Goal: Task Accomplishment & Management: Complete application form

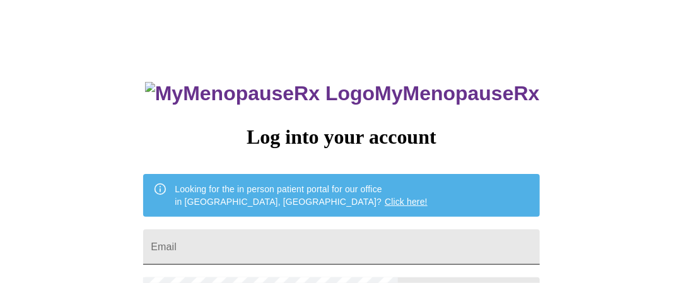
click at [255, 244] on input "Email" at bounding box center [341, 247] width 396 height 35
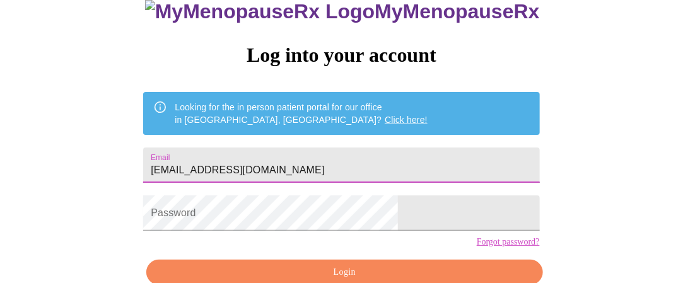
scroll to position [126, 0]
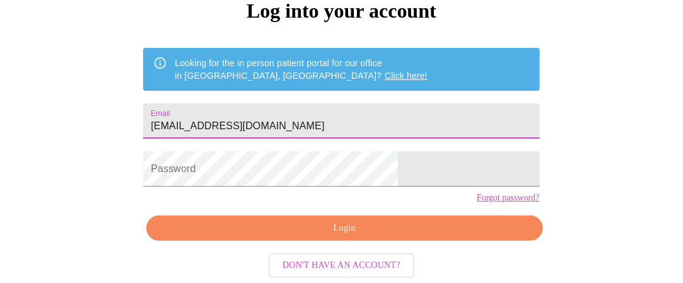
type input "[EMAIL_ADDRESS][DOMAIN_NAME]"
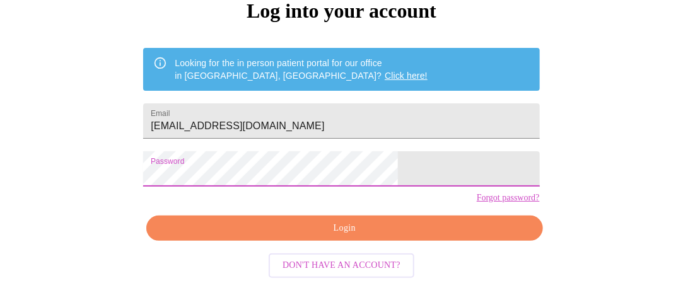
click at [165, 204] on html "MyMenopauseRx Log into your account Looking for the in person patient portal fo…" at bounding box center [341, 49] width 683 height 350
click at [357, 237] on span "Login" at bounding box center [344, 229] width 367 height 16
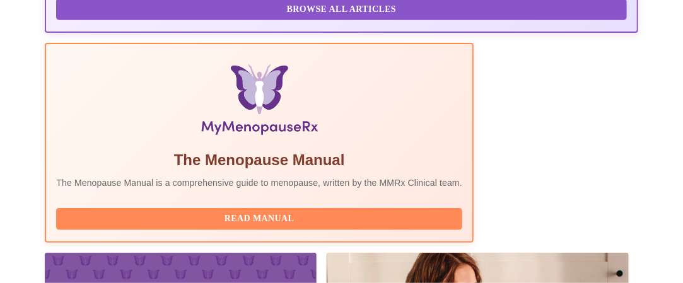
scroll to position [568, 0]
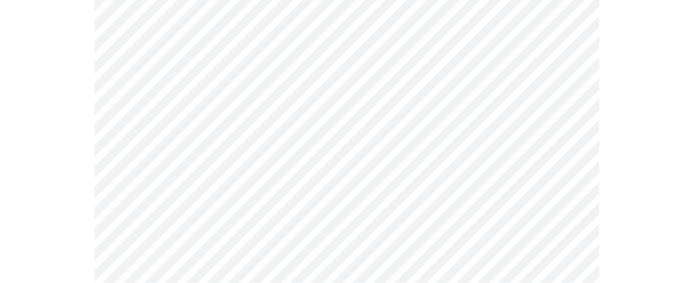
scroll to position [189, 0]
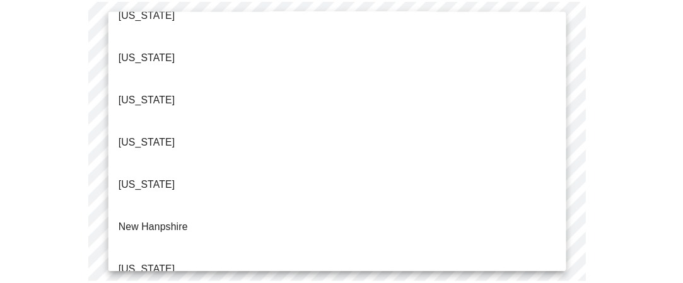
scroll to position [1262, 0]
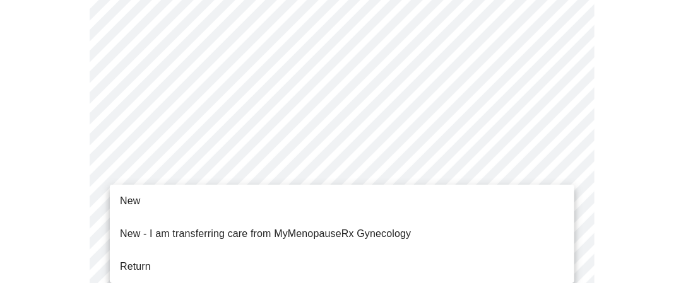
click at [167, 256] on li "Return" at bounding box center [342, 267] width 464 height 23
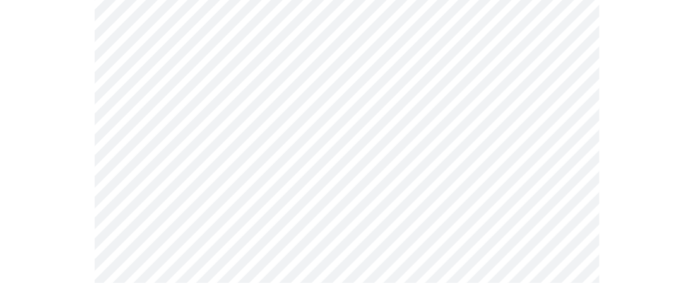
scroll to position [189, 0]
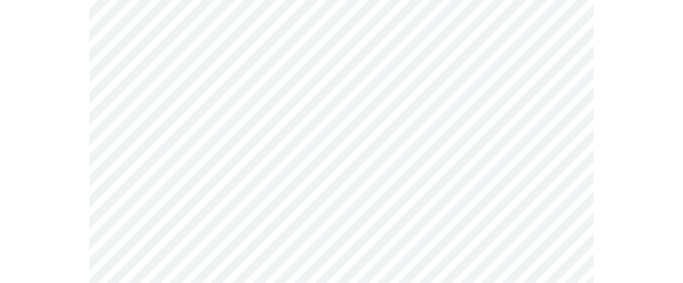
click at [223, 85] on body "MyMenopauseRx Appointments Messaging Labs 2 Uploads Medications Community Refer…" at bounding box center [341, 204] width 673 height 776
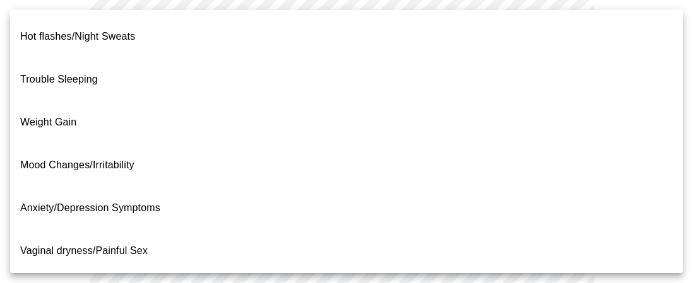
click at [54, 117] on span "Weight Gain" at bounding box center [48, 122] width 56 height 11
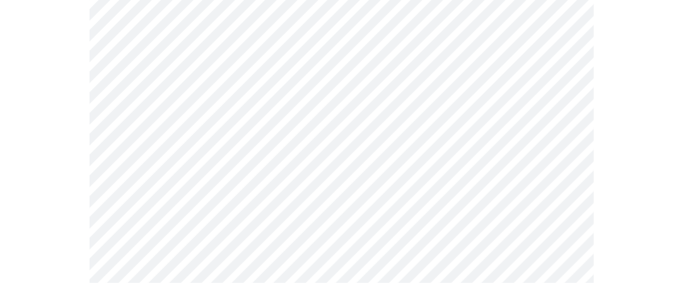
click at [224, 83] on body "MyMenopauseRx Appointments Messaging Labs 2 Uploads Medications Community Refer…" at bounding box center [341, 200] width 673 height 768
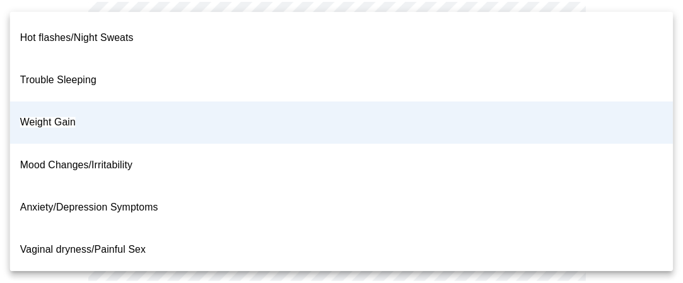
scroll to position [0, 0]
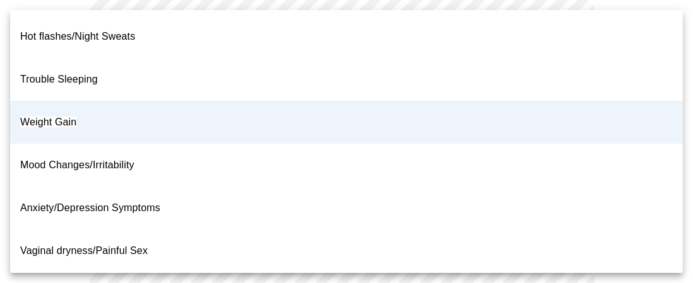
click at [64, 117] on span "Weight Gain" at bounding box center [48, 122] width 56 height 11
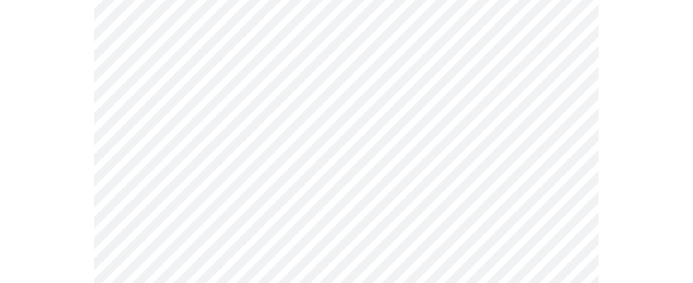
click at [204, 217] on body "MyMenopauseRx Appointments Messaging Labs 2 Uploads Medications Community Refer…" at bounding box center [346, 200] width 683 height 768
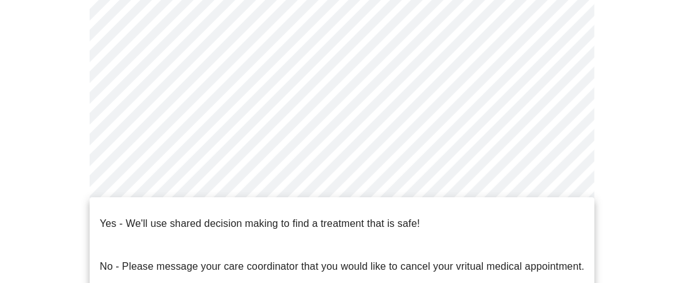
click at [237, 216] on p "Yes - We'll use shared decision making to find a treatment that is safe!" at bounding box center [260, 223] width 320 height 15
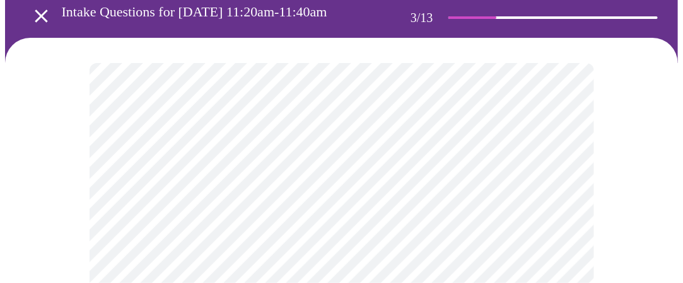
scroll to position [126, 0]
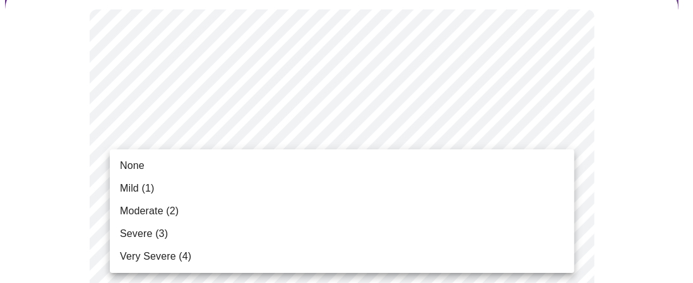
click at [140, 186] on span "Mild (1)" at bounding box center [137, 188] width 35 height 15
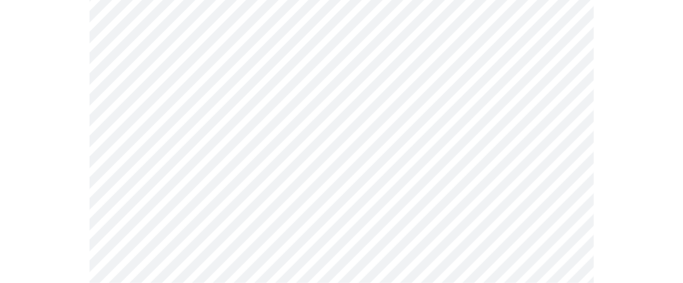
scroll to position [252, 0]
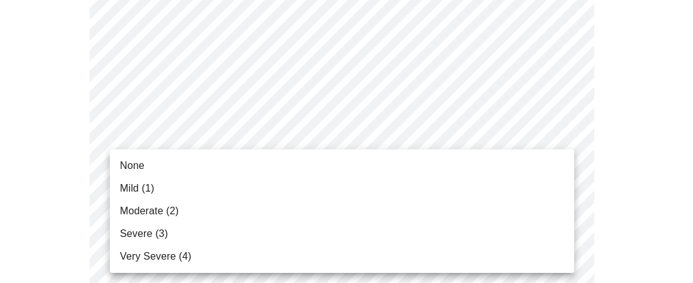
click at [135, 167] on span "None" at bounding box center [132, 165] width 25 height 15
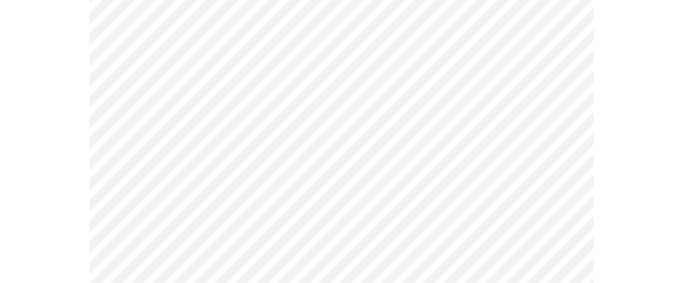
scroll to position [379, 0]
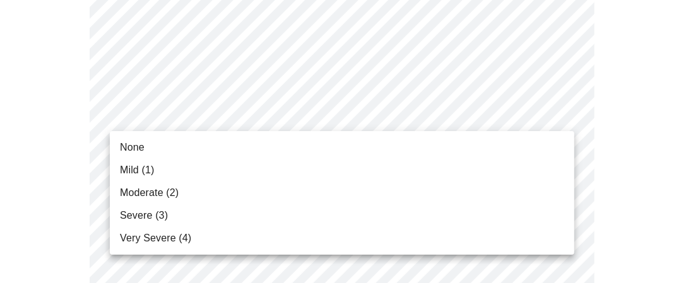
click at [148, 191] on span "Moderate (2)" at bounding box center [149, 193] width 59 height 15
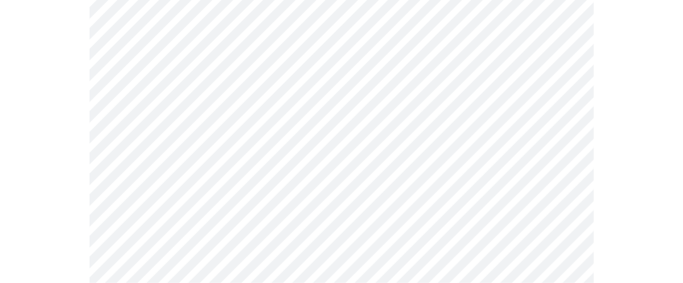
scroll to position [505, 0]
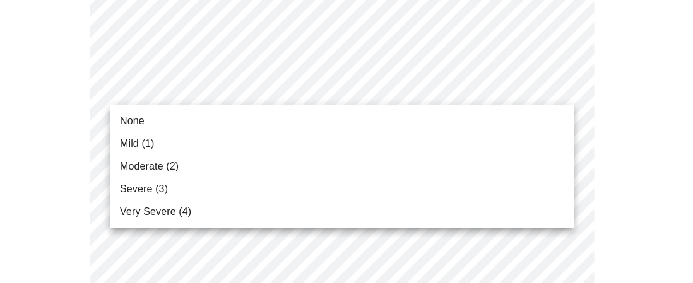
click at [143, 121] on span "None" at bounding box center [132, 121] width 25 height 15
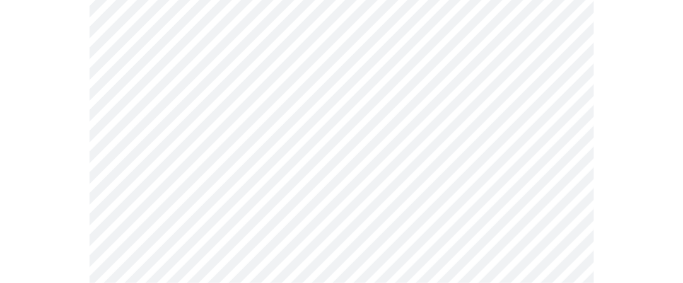
scroll to position [631, 0]
click at [172, 44] on body "MyMenopauseRx Appointments Messaging Labs 2 Uploads Medications Community Refer…" at bounding box center [341, 186] width 673 height 1625
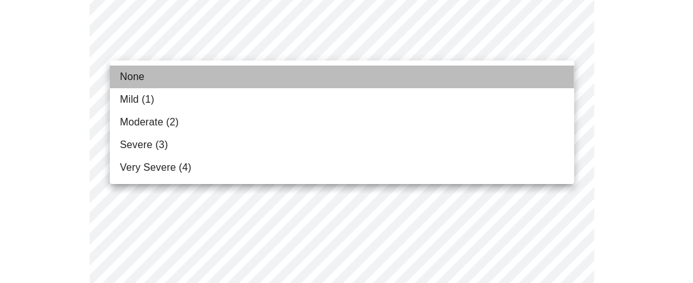
click at [135, 74] on span "None" at bounding box center [132, 76] width 25 height 15
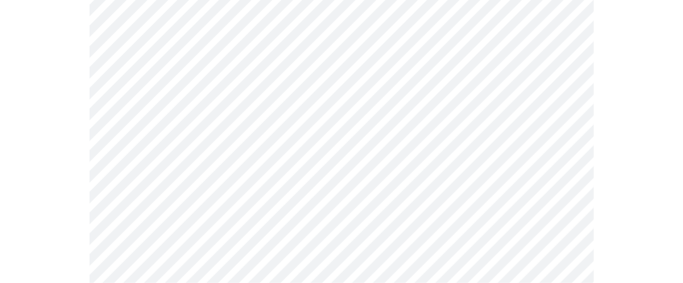
scroll to position [694, 0]
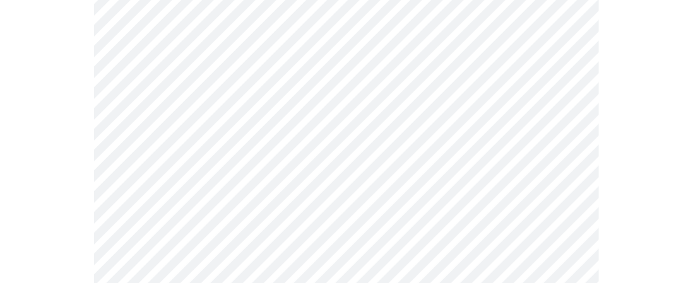
click at [153, 67] on body "MyMenopauseRx Appointments Messaging Labs 2 Uploads Medications Community Refer…" at bounding box center [346, 114] width 683 height 1607
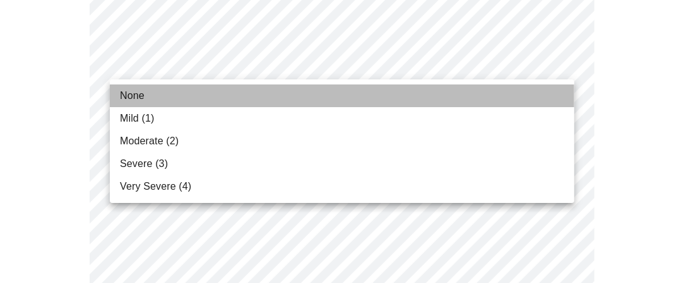
click at [127, 97] on span "None" at bounding box center [132, 95] width 25 height 15
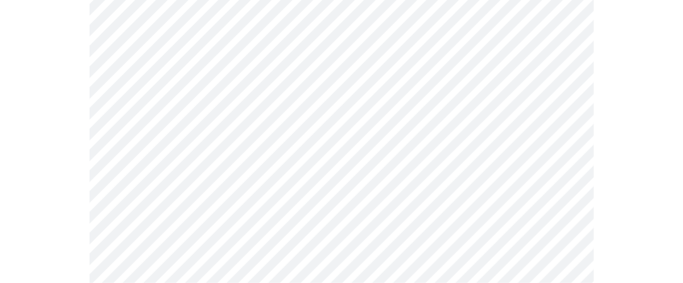
scroll to position [757, 0]
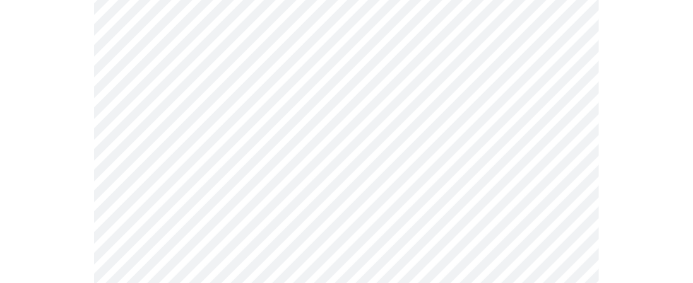
click at [215, 95] on body "MyMenopauseRx Appointments Messaging Labs 2 Uploads Medications Community Refer…" at bounding box center [346, 43] width 683 height 1590
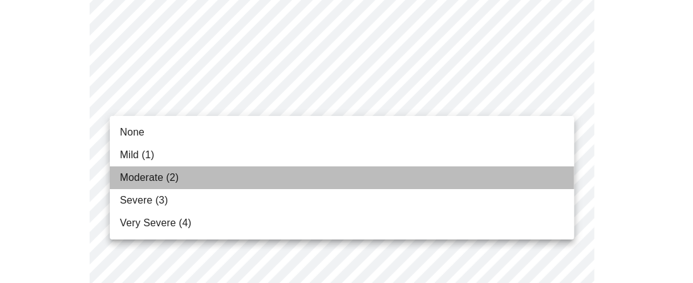
click at [160, 171] on span "Moderate (2)" at bounding box center [149, 177] width 59 height 15
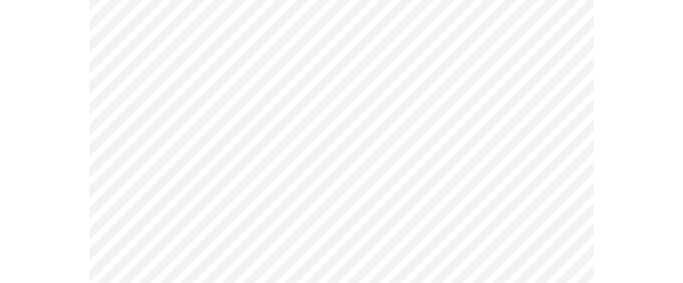
scroll to position [820, 0]
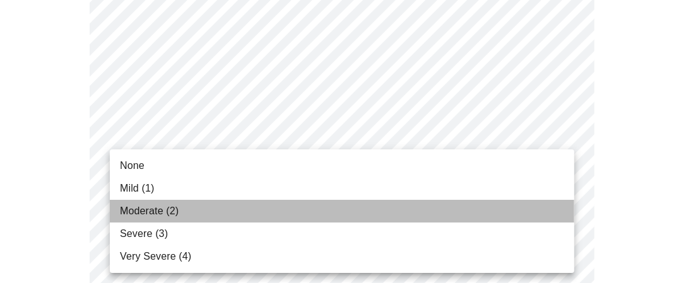
click at [143, 208] on span "Moderate (2)" at bounding box center [149, 211] width 59 height 15
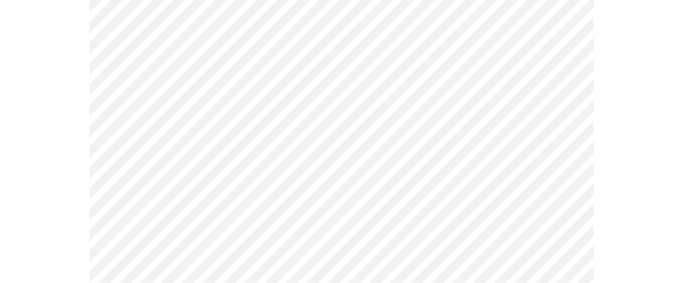
scroll to position [947, 0]
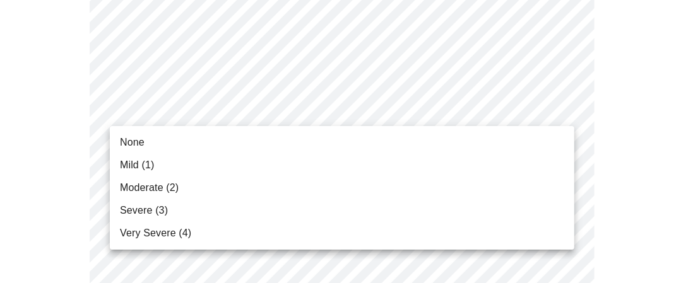
click at [148, 165] on span "Mild (1)" at bounding box center [137, 165] width 35 height 15
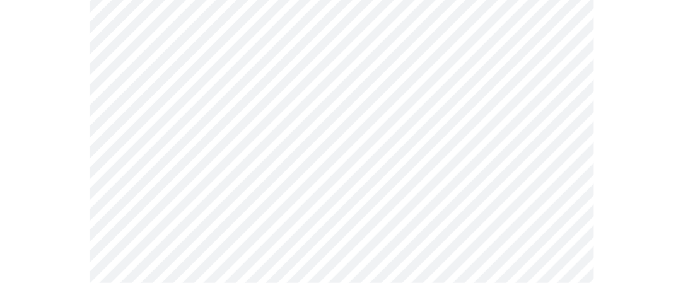
scroll to position [1073, 0]
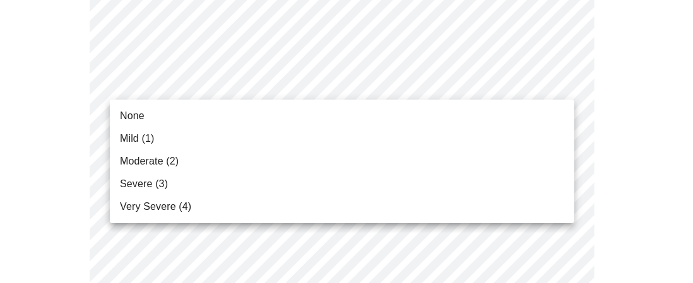
click at [142, 157] on span "Moderate (2)" at bounding box center [149, 161] width 59 height 15
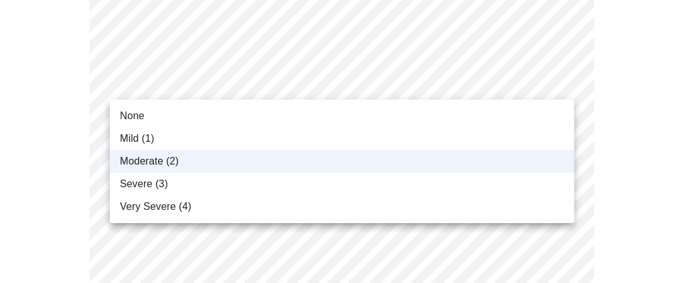
click at [162, 163] on span "Moderate (2)" at bounding box center [149, 161] width 59 height 15
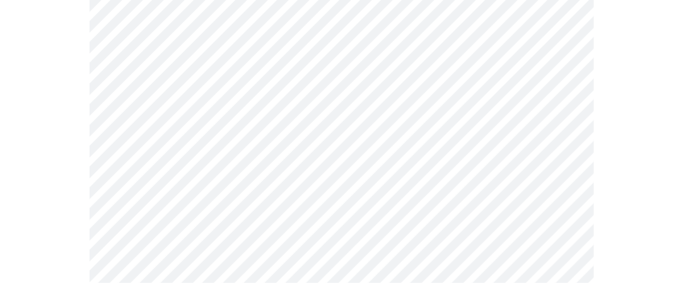
scroll to position [1136, 0]
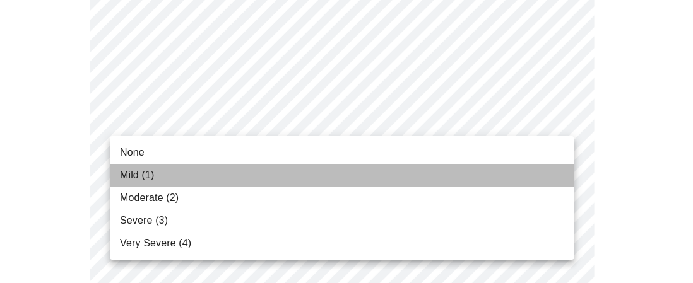
click at [155, 176] on li "Mild (1)" at bounding box center [342, 175] width 464 height 23
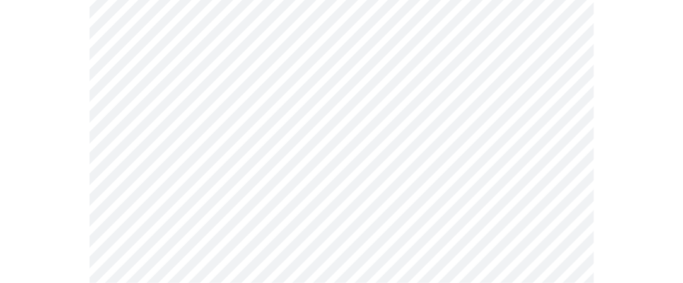
scroll to position [631, 0]
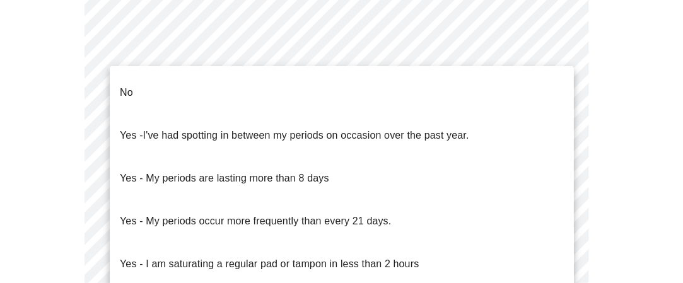
click at [278, 151] on body "MyMenopauseRx Appointments Messaging Labs 2 Uploads Medications Community Refer…" at bounding box center [341, 4] width 673 height 1261
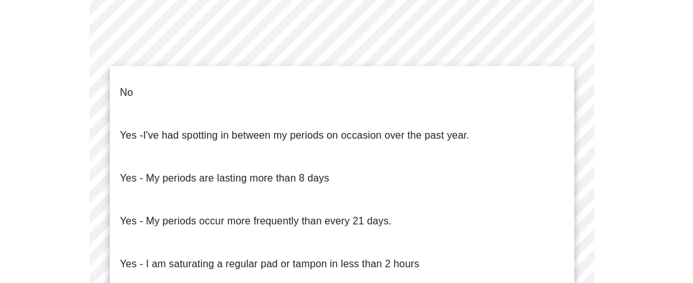
click at [177, 81] on li "No" at bounding box center [342, 92] width 464 height 43
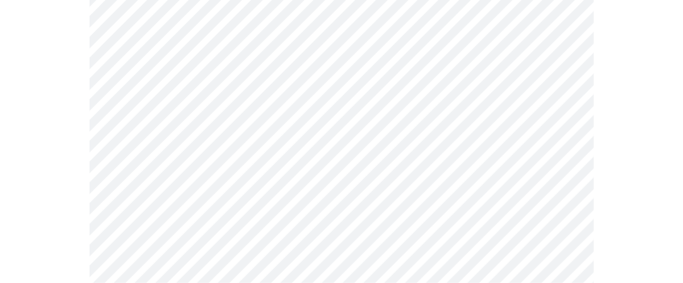
scroll to position [757, 0]
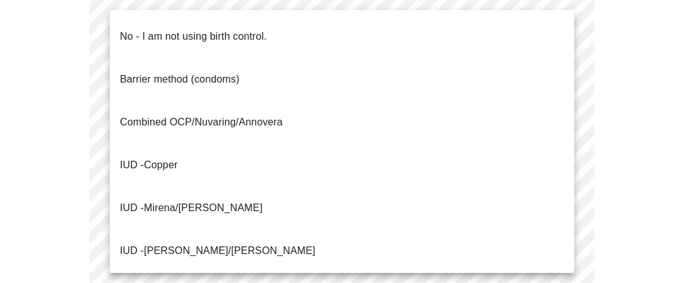
click at [189, 29] on p "No - I am not using birth control." at bounding box center [193, 36] width 147 height 15
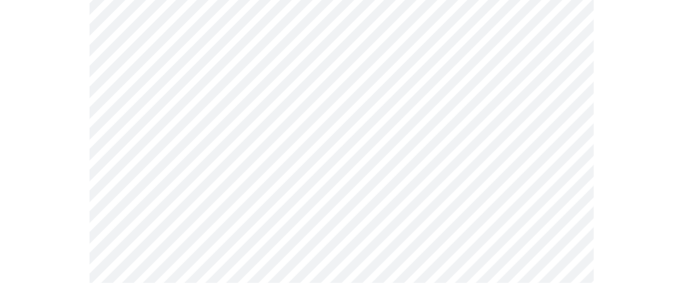
scroll to position [820, 0]
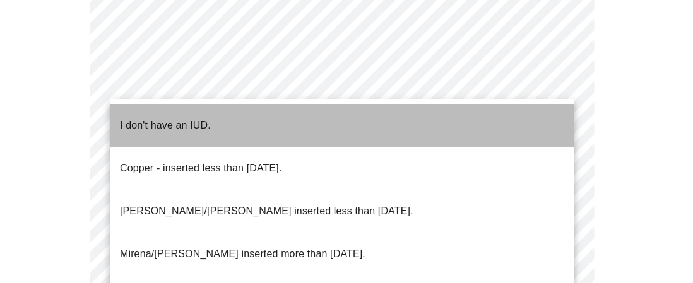
click at [182, 118] on p "I don't have an IUD." at bounding box center [165, 125] width 91 height 15
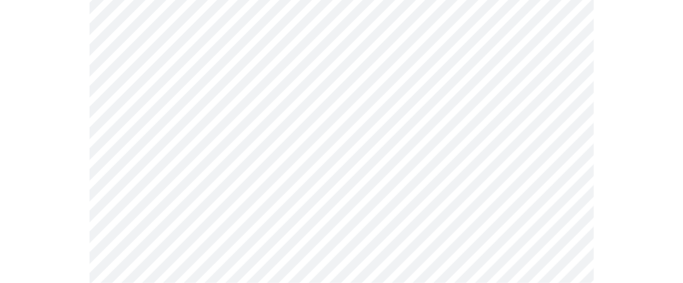
scroll to position [947, 0]
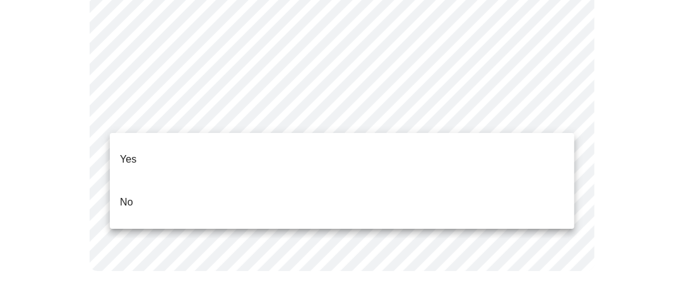
click at [150, 184] on li "No" at bounding box center [342, 202] width 464 height 43
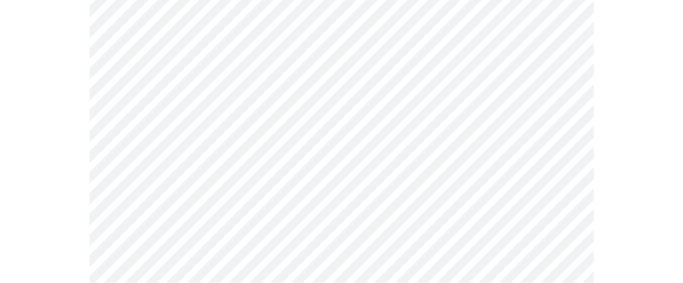
scroll to position [3345, 0]
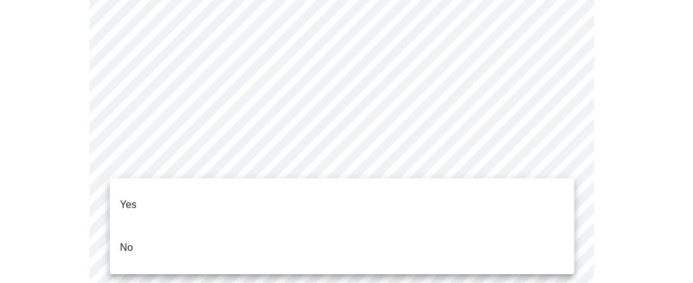
click at [134, 227] on li "No" at bounding box center [342, 248] width 464 height 43
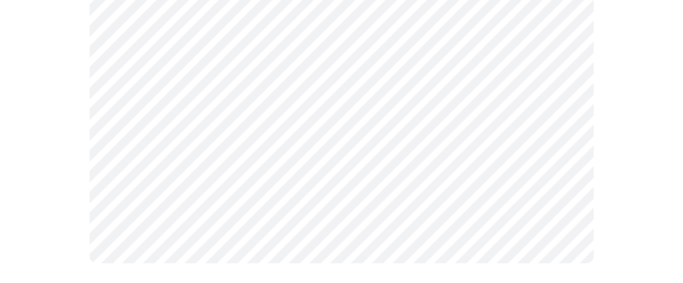
scroll to position [1361, 0]
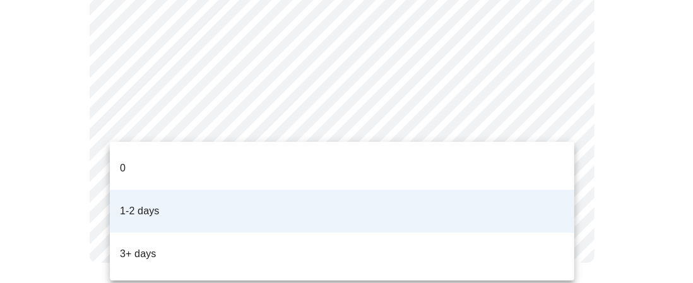
click at [157, 233] on li "3+ days" at bounding box center [342, 254] width 464 height 43
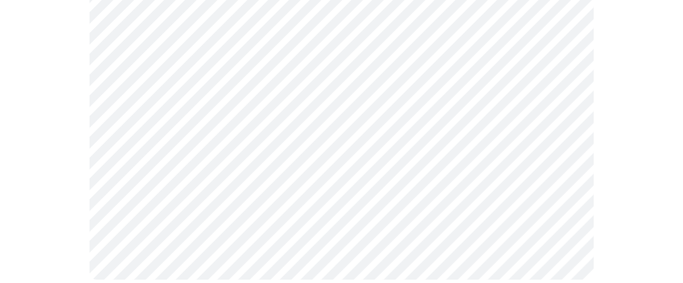
scroll to position [890, 0]
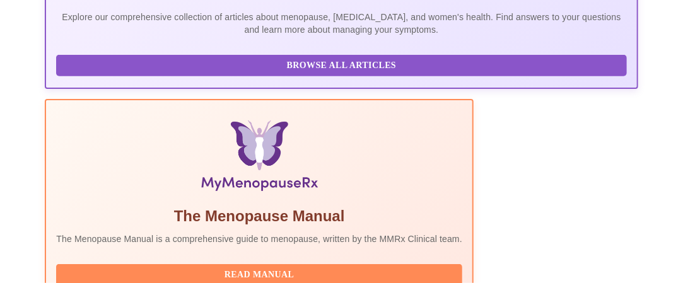
scroll to position [449, 0]
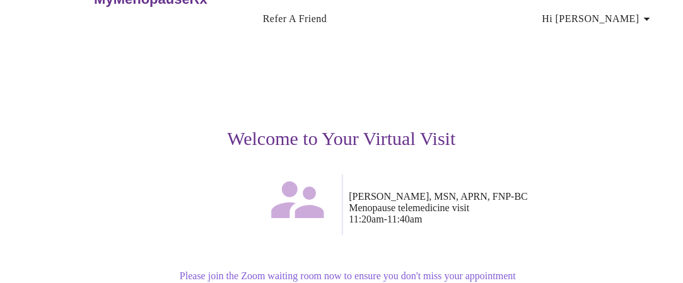
scroll to position [189, 0]
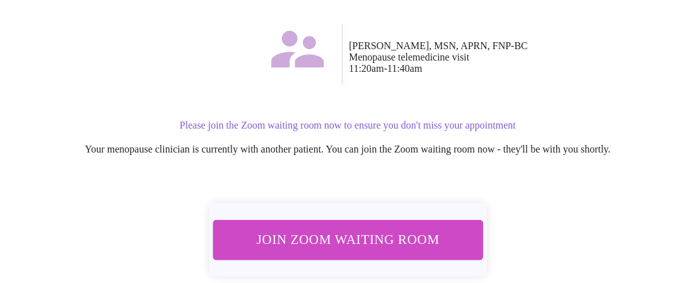
click at [341, 237] on span "Join Zoom Waiting Room" at bounding box center [348, 239] width 238 height 23
